Goal: Task Accomplishment & Management: Manage account settings

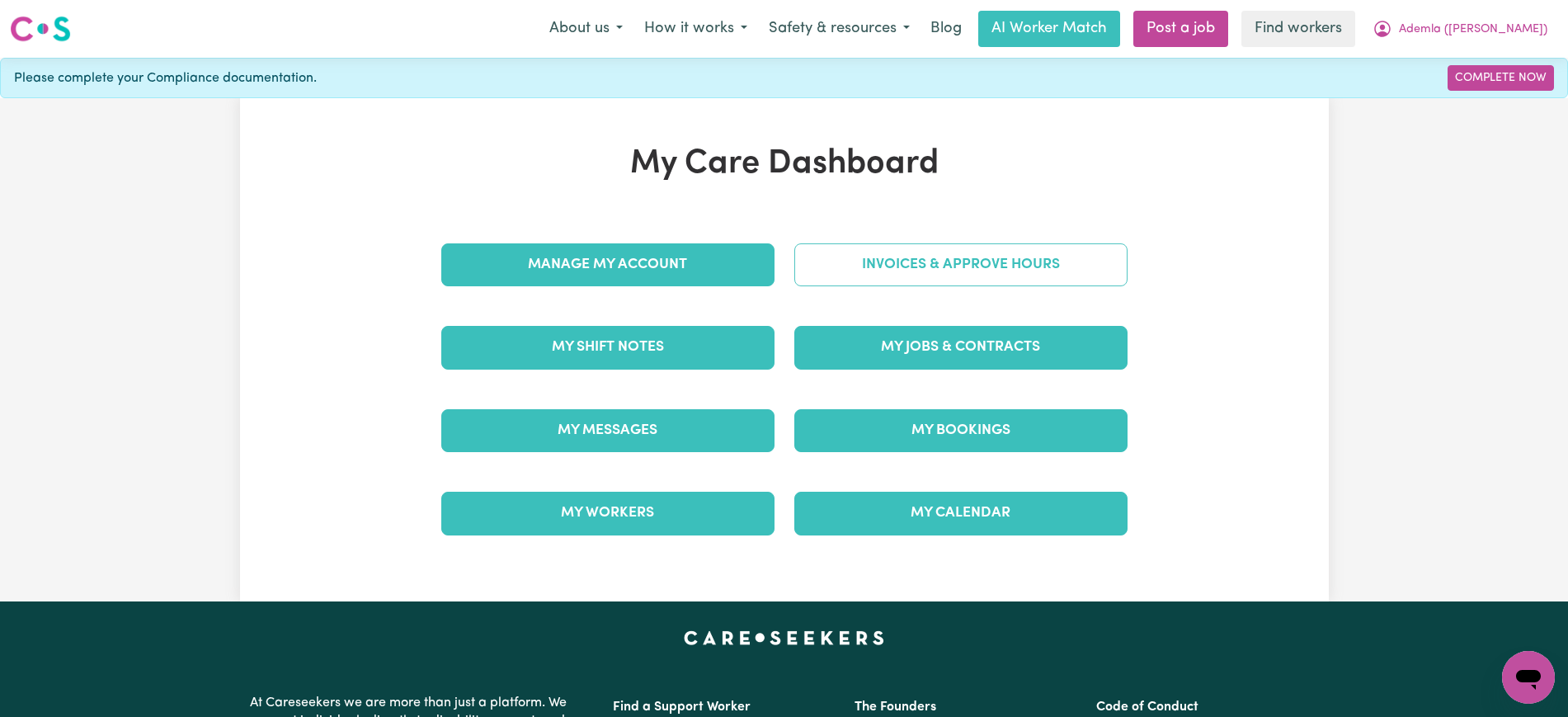
click at [862, 281] on link "Invoices & Approve Hours" at bounding box center [961, 264] width 334 height 43
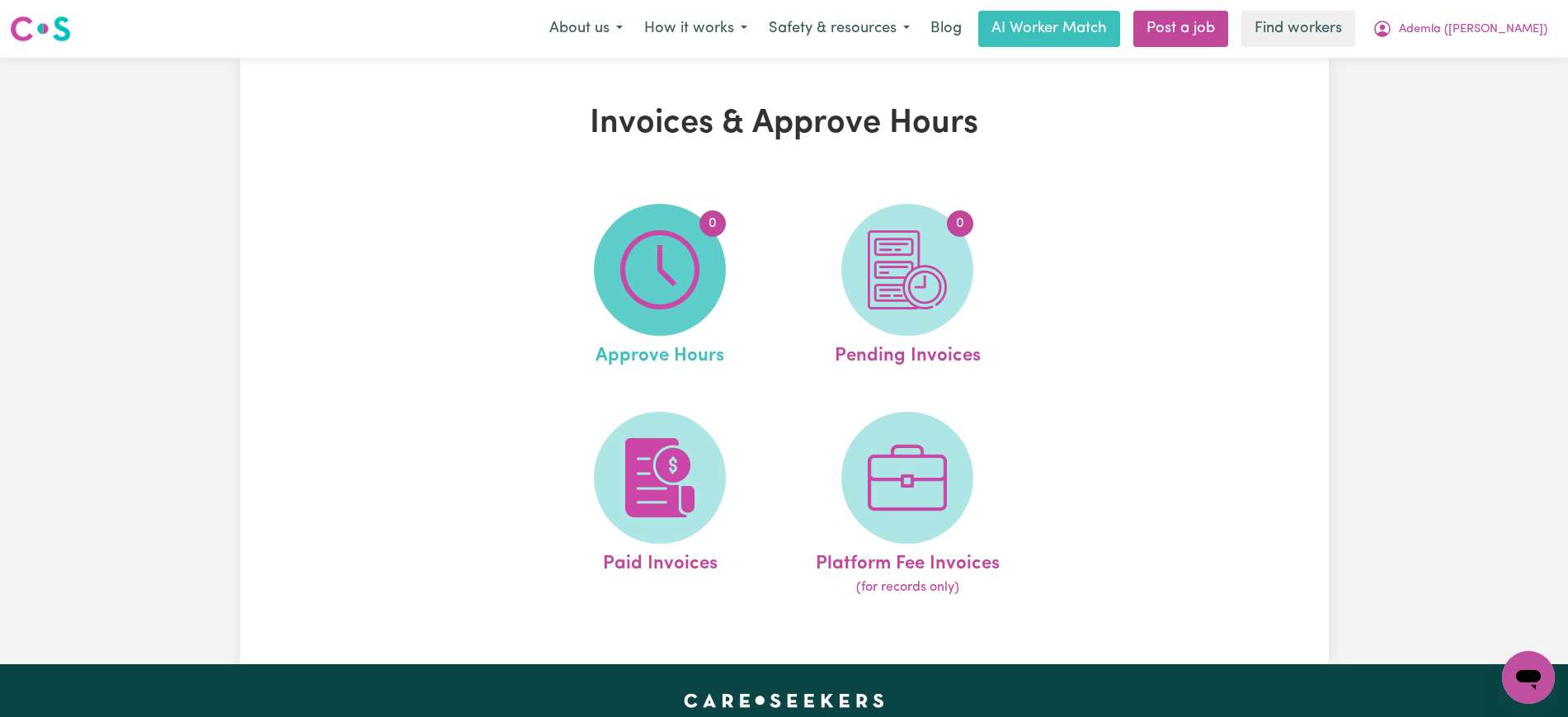
click at [680, 320] on span "0" at bounding box center [660, 270] width 132 height 132
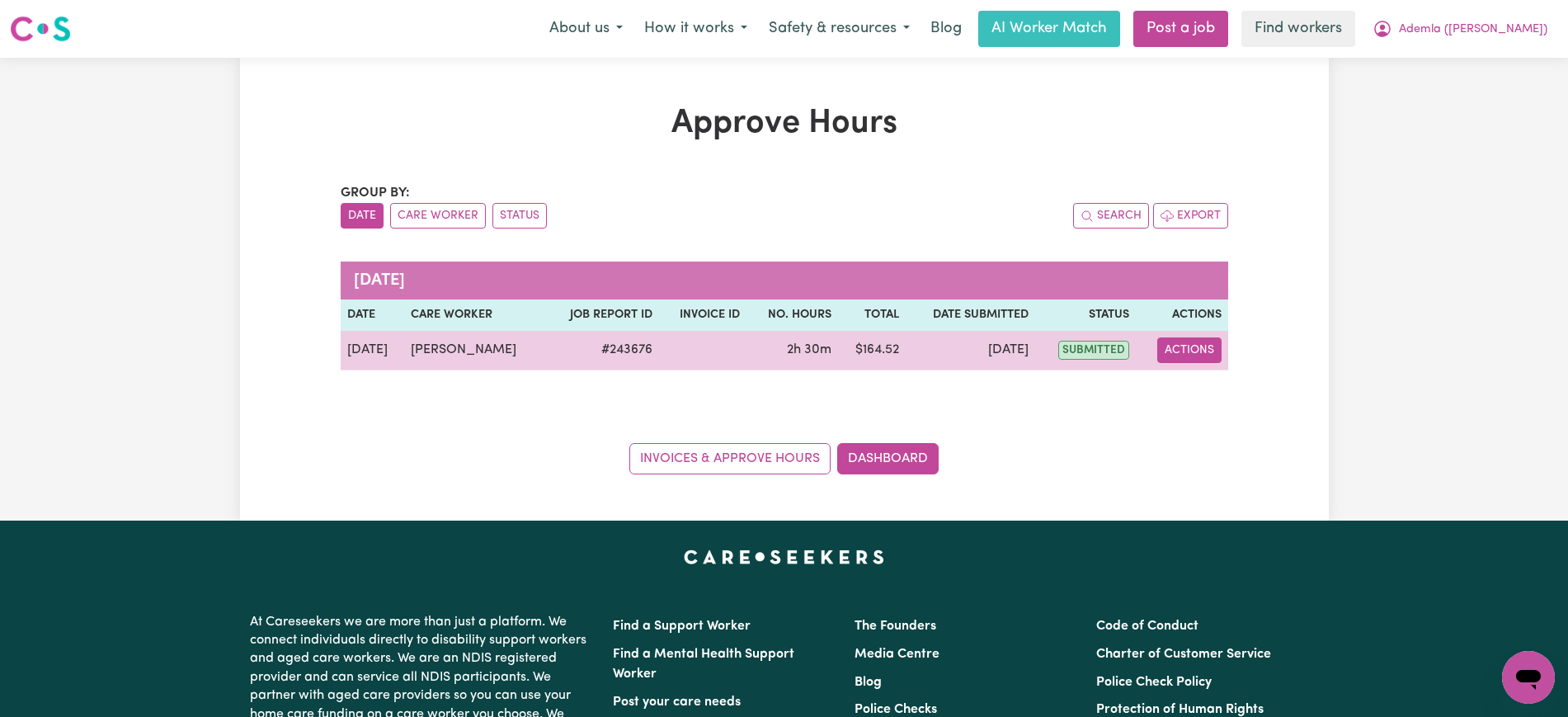
click at [1171, 360] on button "Actions" at bounding box center [1190, 350] width 64 height 25
click at [1196, 386] on link "View Job Report" at bounding box center [1230, 388] width 141 height 33
select select "pm"
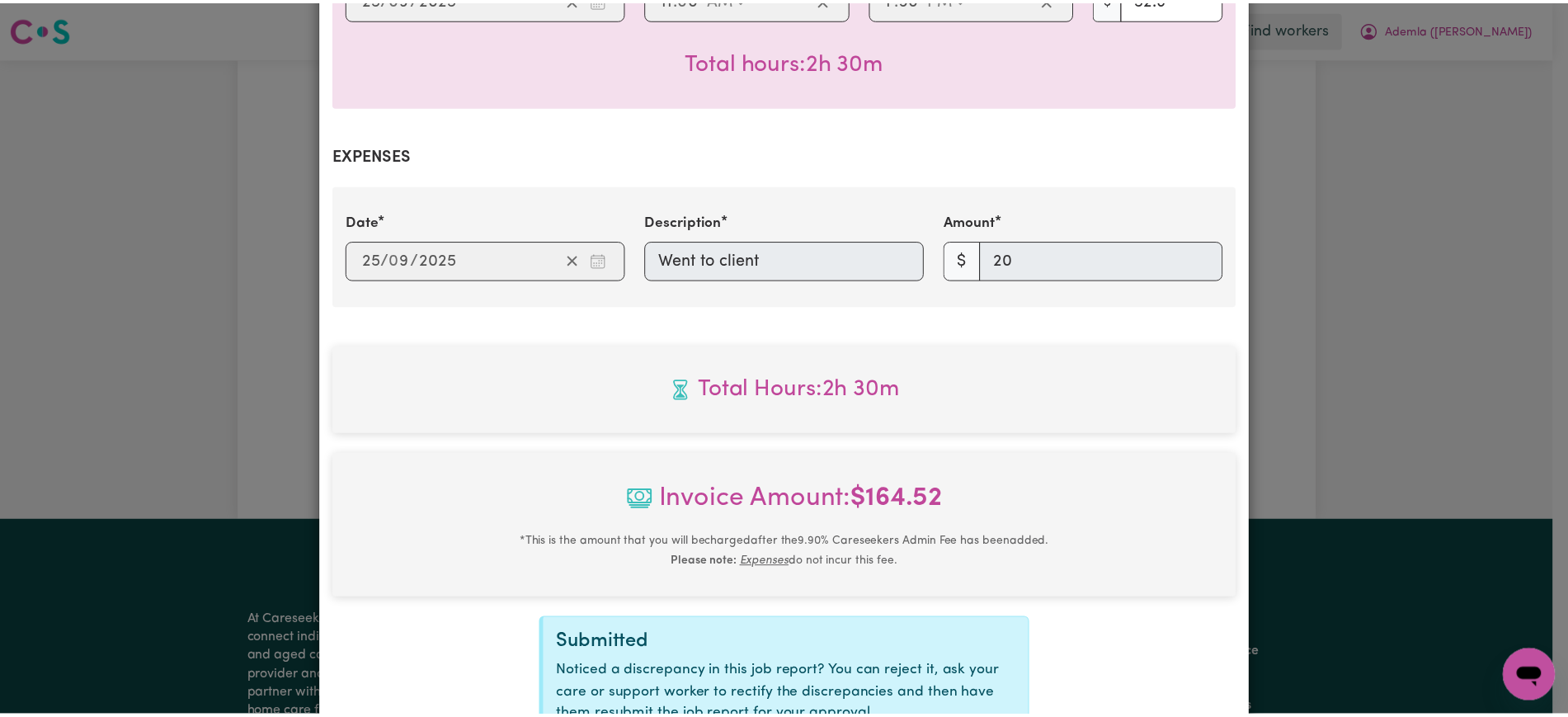
scroll to position [678, 0]
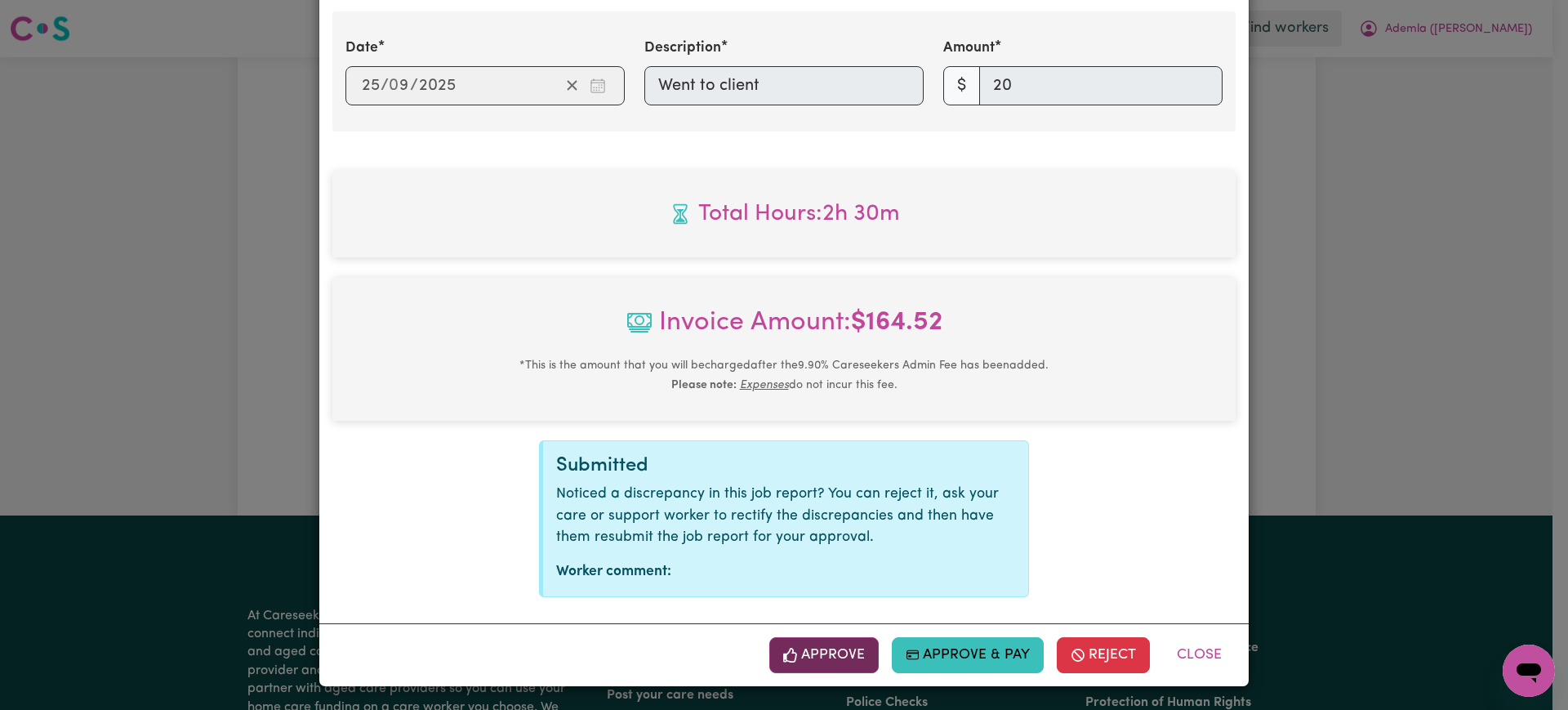
click at [824, 641] on button "Approve" at bounding box center [824, 655] width 110 height 36
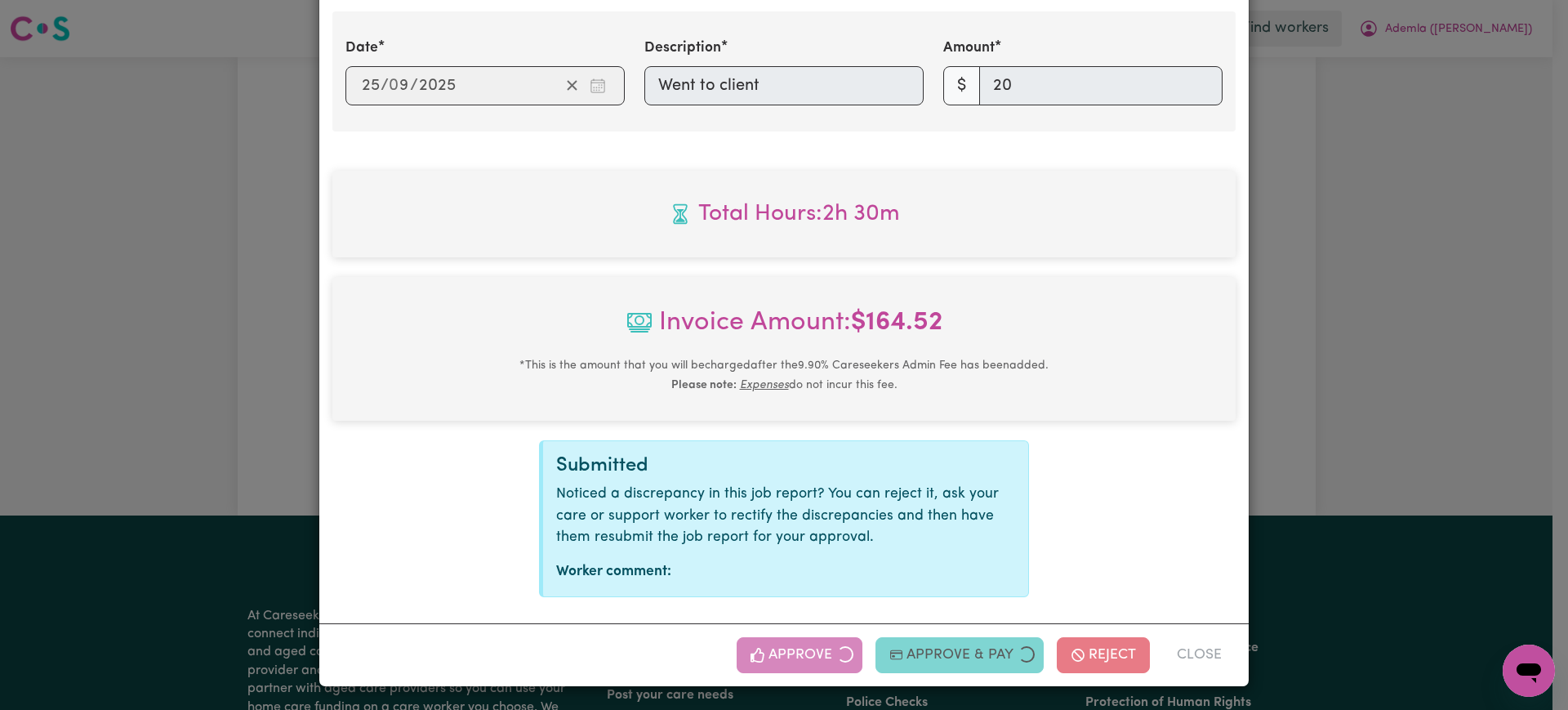
click at [1337, 381] on div "Job Report # 243676 - [PERSON_NAME] Summary Job report # 243676 Client name: Ad…" at bounding box center [784, 355] width 1568 height 710
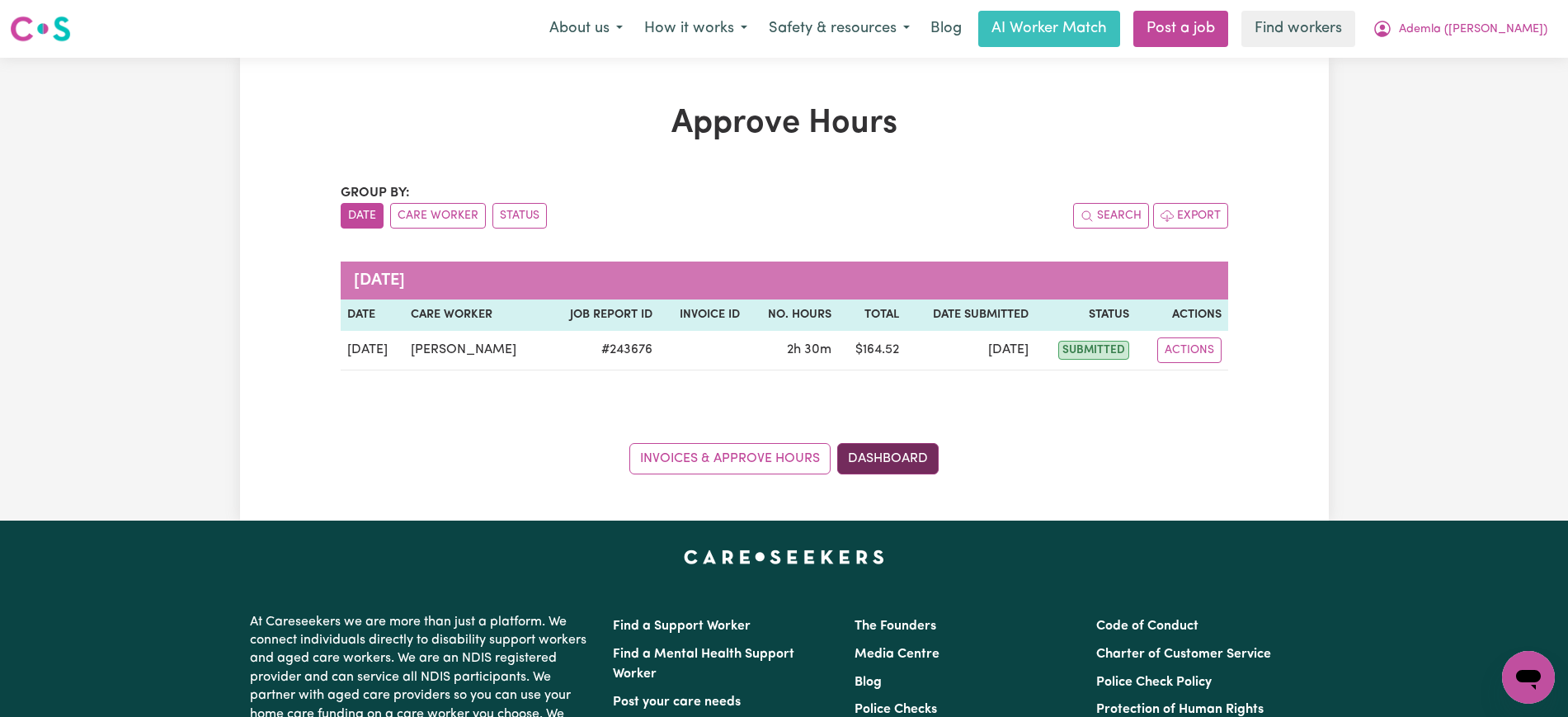
click at [879, 459] on link "Dashboard" at bounding box center [888, 458] width 102 height 31
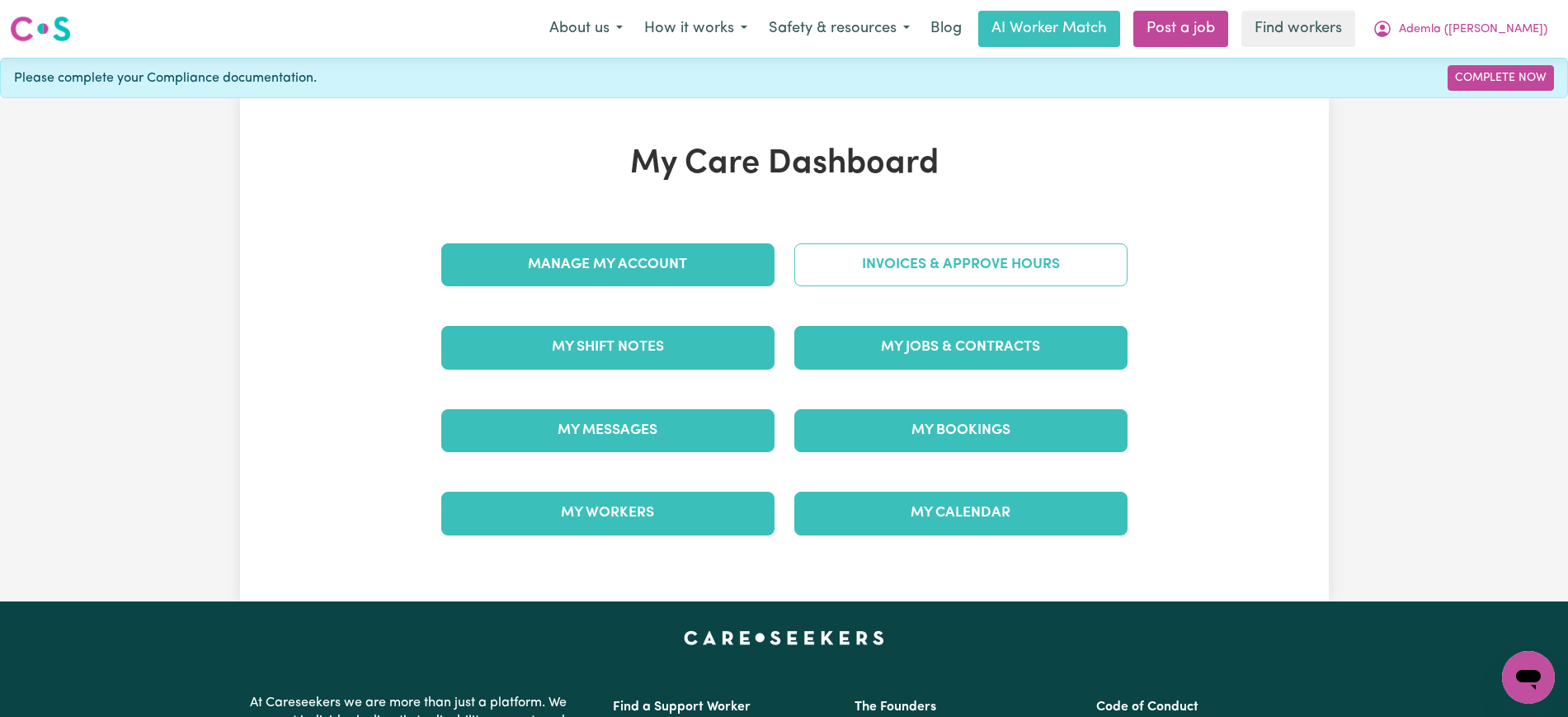
click at [904, 273] on link "Invoices & Approve Hours" at bounding box center [961, 264] width 334 height 43
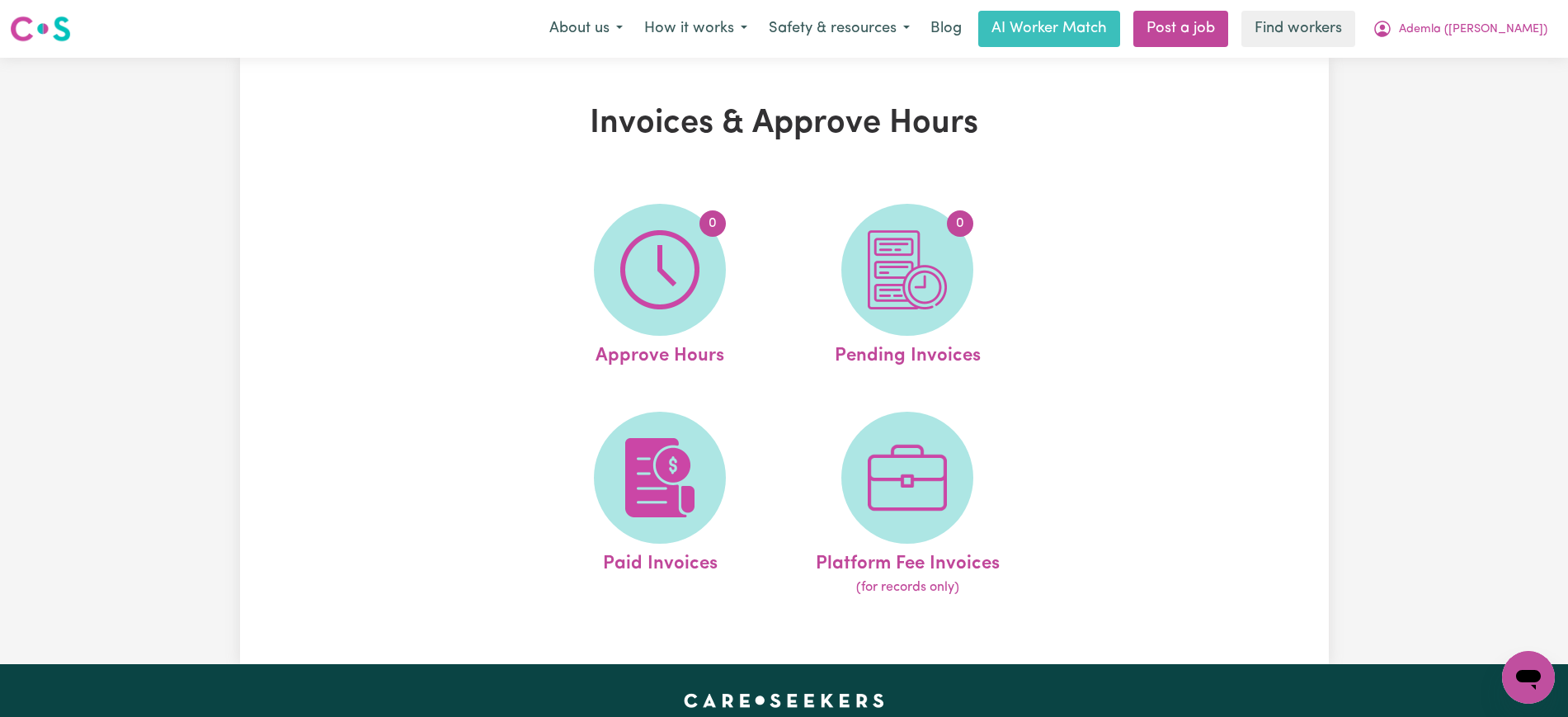
click at [920, 296] on img at bounding box center [908, 270] width 80 height 80
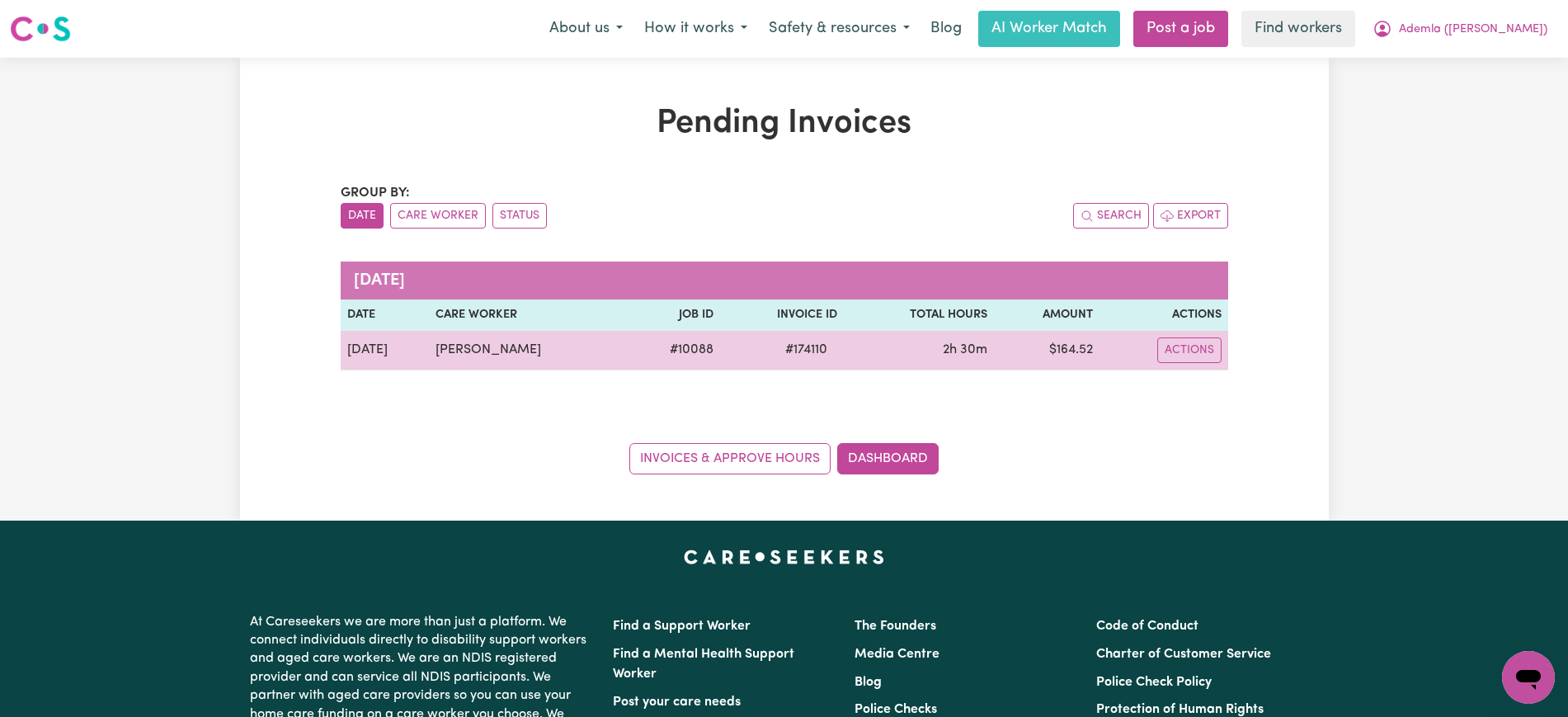
click at [792, 347] on span "# 174110" at bounding box center [806, 349] width 62 height 19
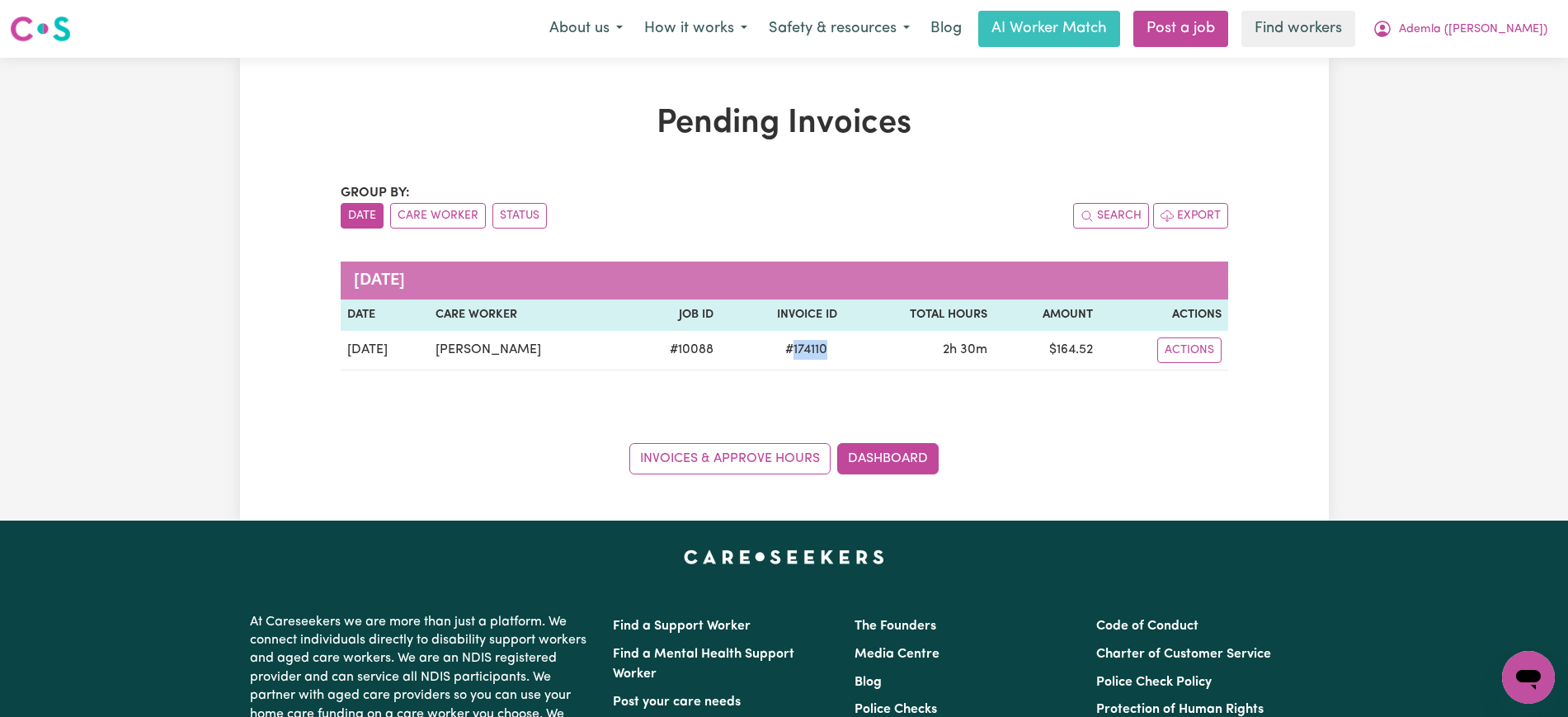
copy span "174110"
drag, startPoint x: 1470, startPoint y: 31, endPoint x: 1471, endPoint y: 45, distance: 14.0
click at [1470, 31] on span "Ademla ([PERSON_NAME])" at bounding box center [1473, 29] width 148 height 18
click at [1471, 91] on link "Logout" at bounding box center [1493, 95] width 130 height 31
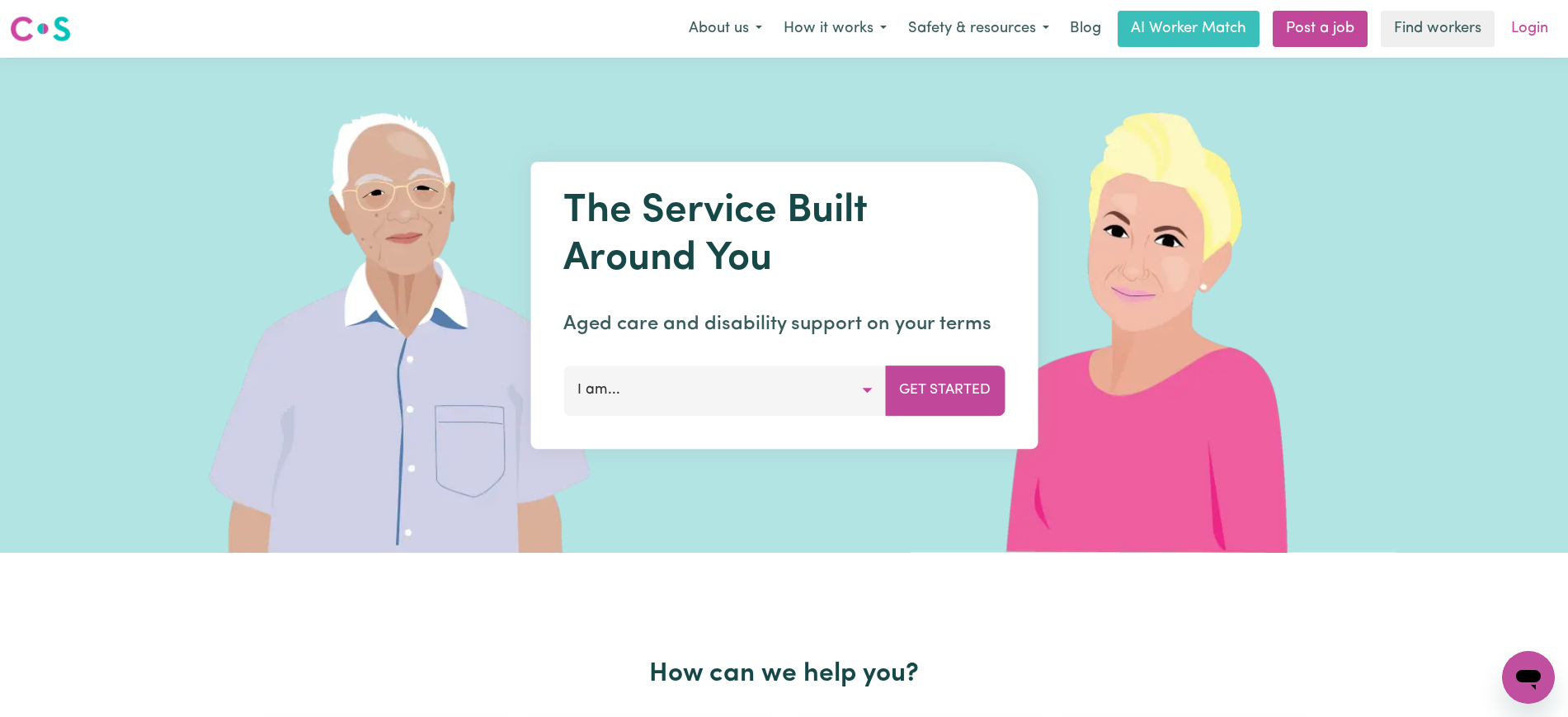
click at [1527, 37] on link "Login" at bounding box center [1530, 29] width 57 height 36
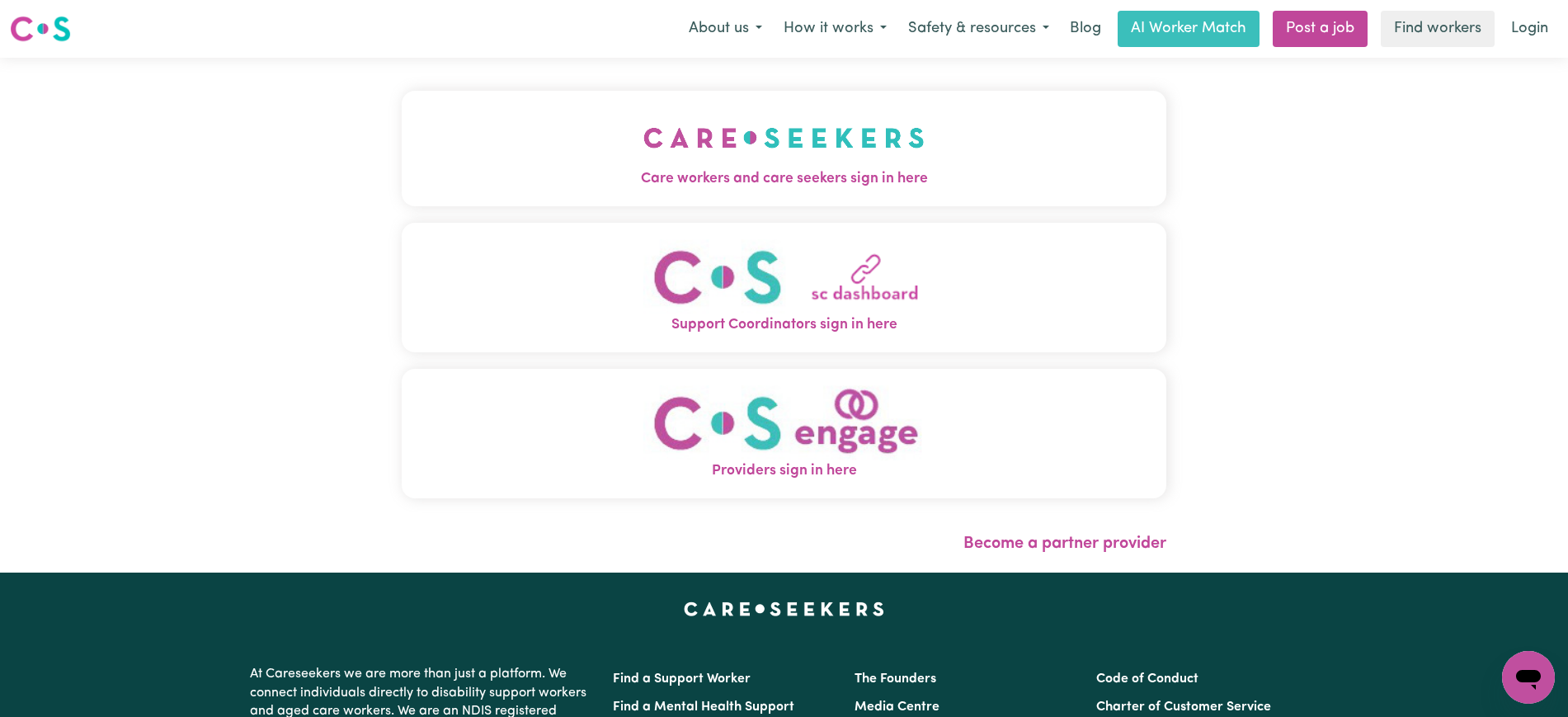
click at [804, 159] on img "Care workers and care seekers sign in here" at bounding box center [784, 138] width 281 height 61
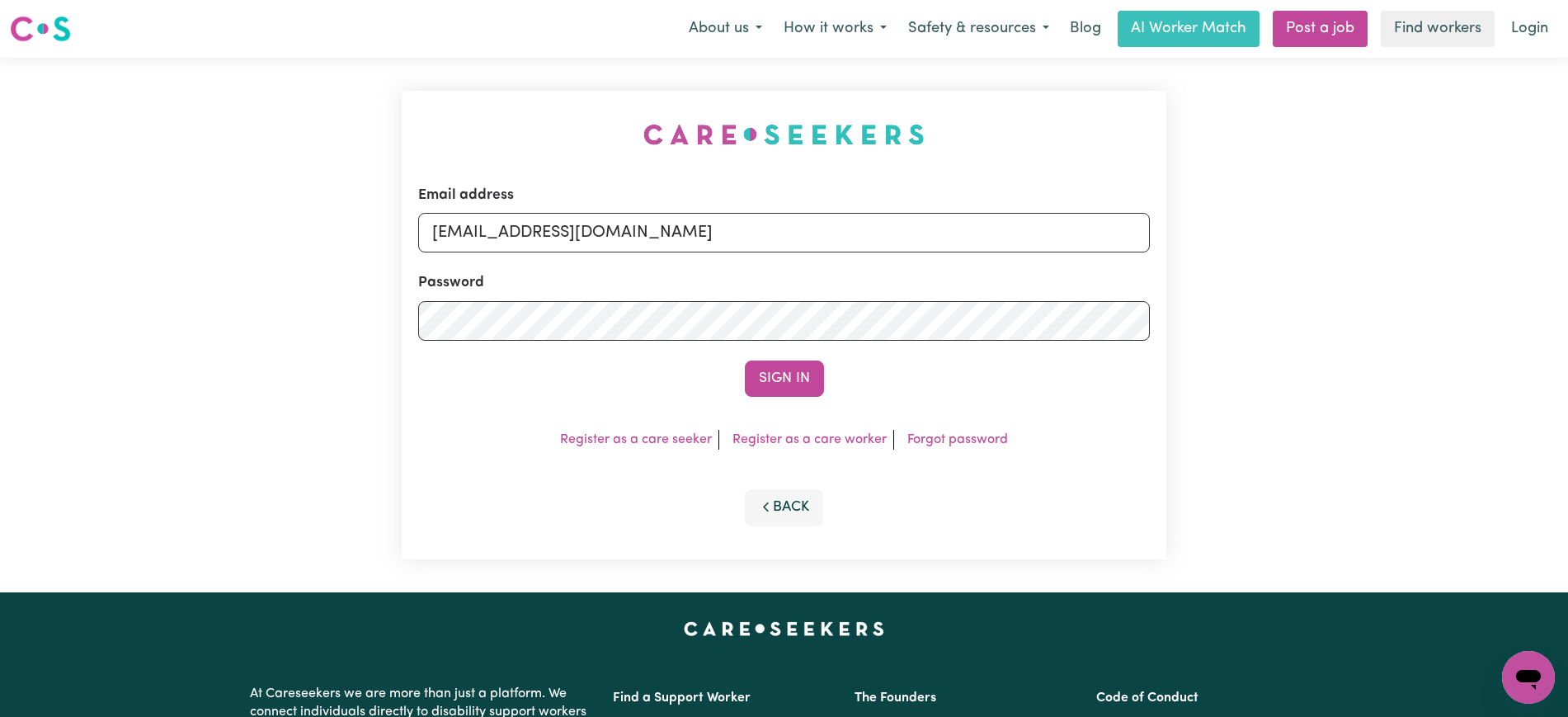
click at [439, 98] on div "Email address [EMAIL_ADDRESS][DOMAIN_NAME] Password Sign In Register as a care …" at bounding box center [784, 324] width 785 height 534
drag, startPoint x: 518, startPoint y: 233, endPoint x: 1110, endPoint y: 235, distance: 592.0
click at [1110, 235] on input "[EMAIL_ADDRESS][DOMAIN_NAME]" at bounding box center [784, 232] width 732 height 40
type input "[EMAIL_ADDRESS][DOMAIN_NAME]"
click at [745, 361] on button "Sign In" at bounding box center [785, 378] width 80 height 36
